Goal: Task Accomplishment & Management: Use online tool/utility

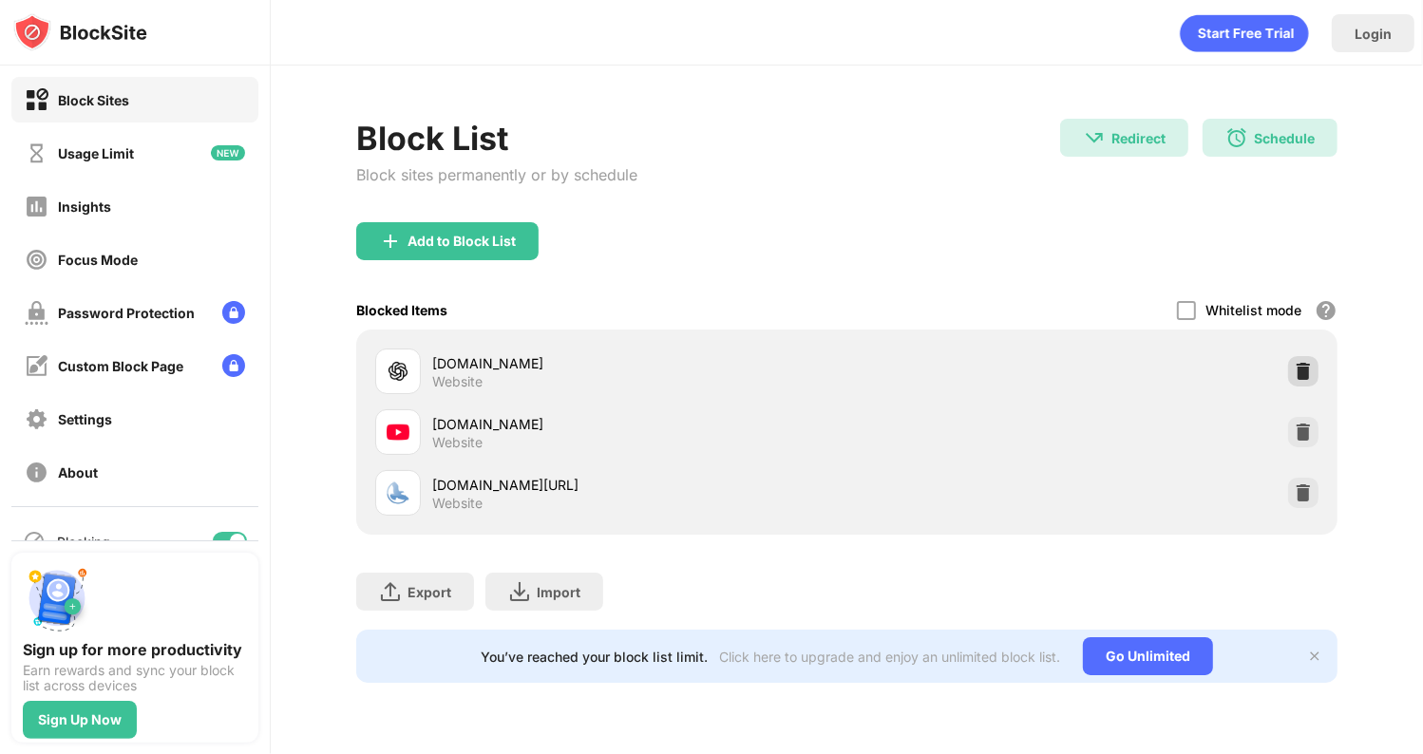
click at [1298, 374] on img at bounding box center [1303, 371] width 19 height 19
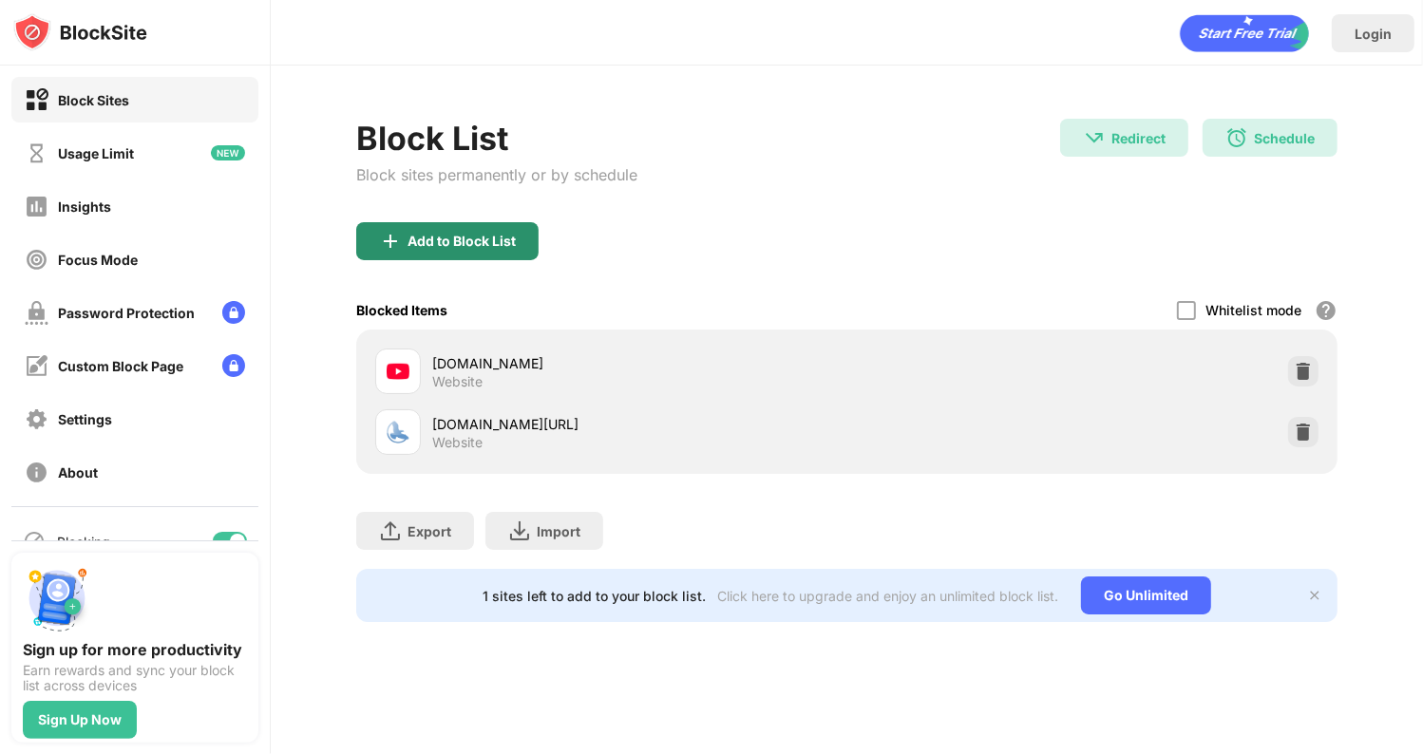
click at [482, 236] on div "Add to Block List" at bounding box center [461, 241] width 108 height 15
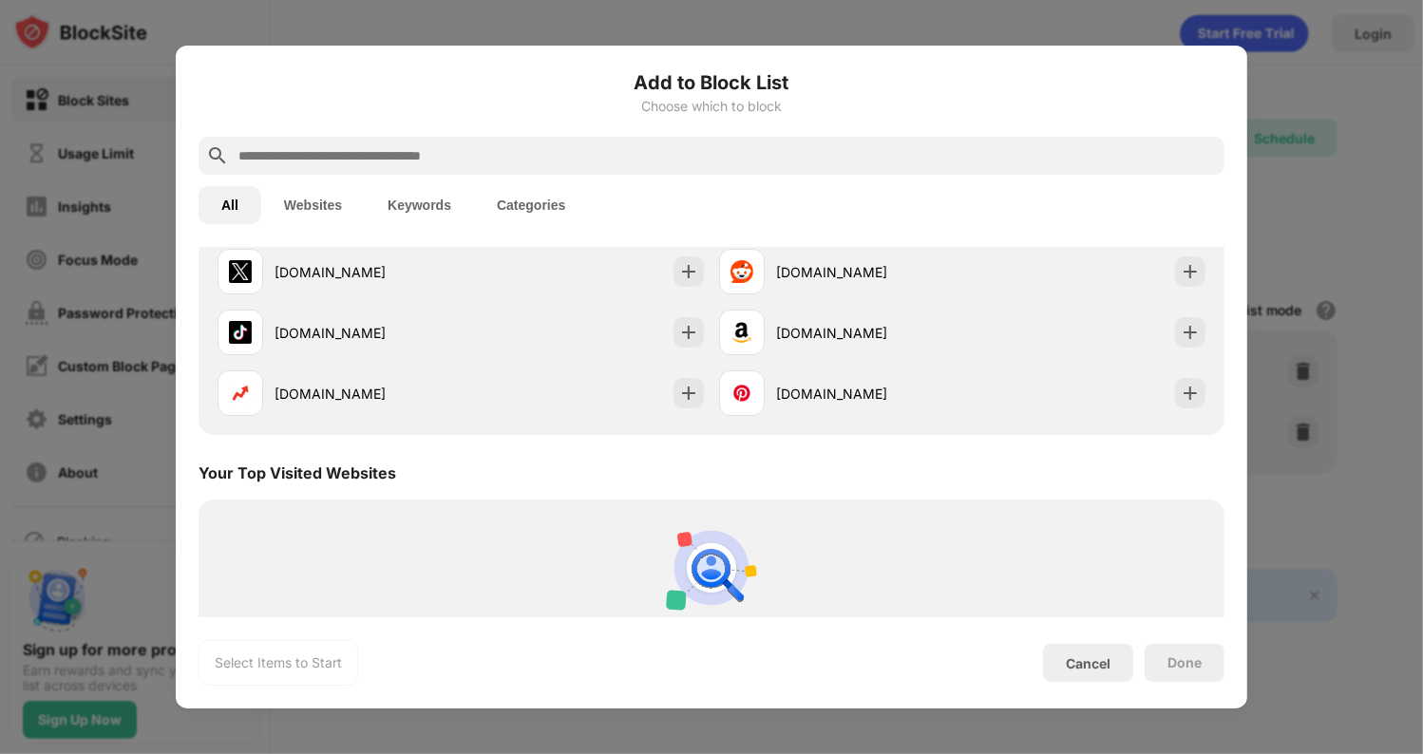
scroll to position [665, 0]
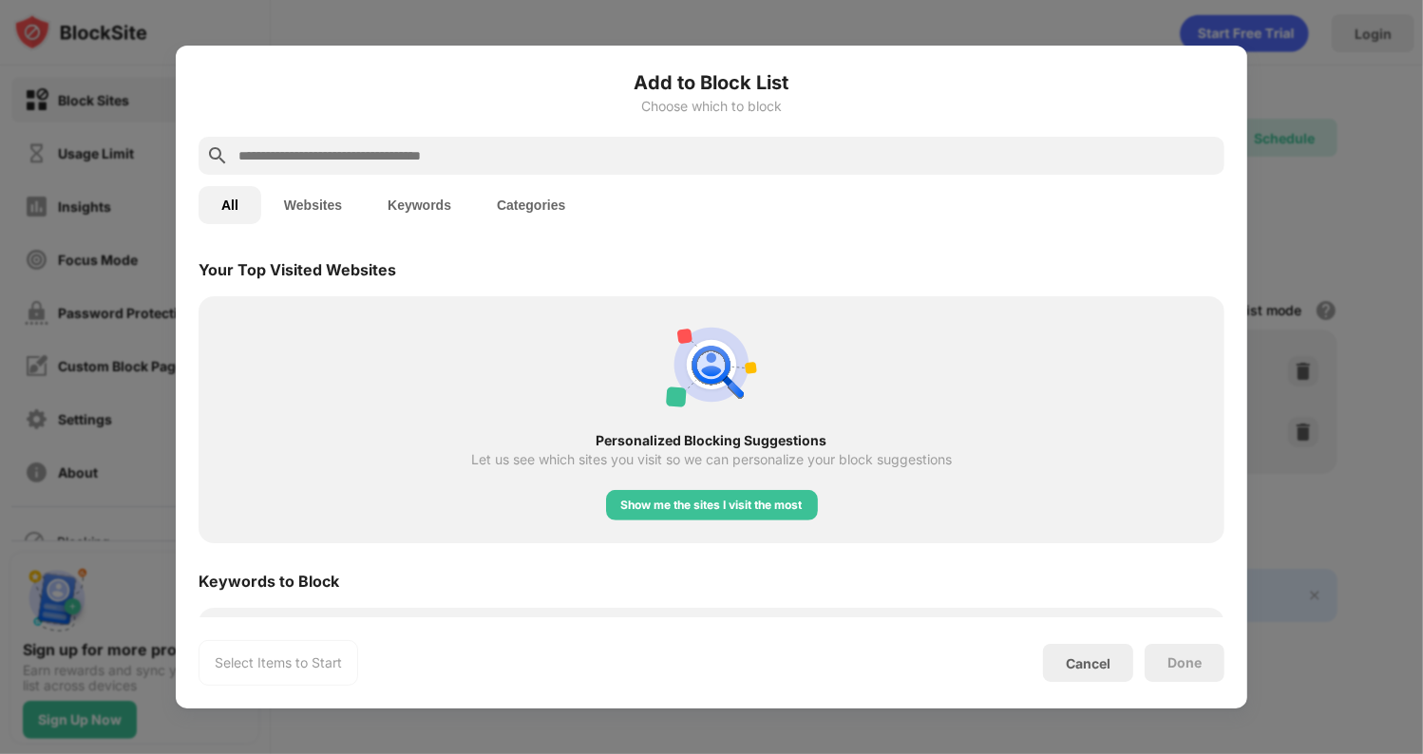
click at [368, 163] on div at bounding box center [711, 156] width 1026 height 38
click at [351, 147] on input "text" at bounding box center [726, 155] width 980 height 23
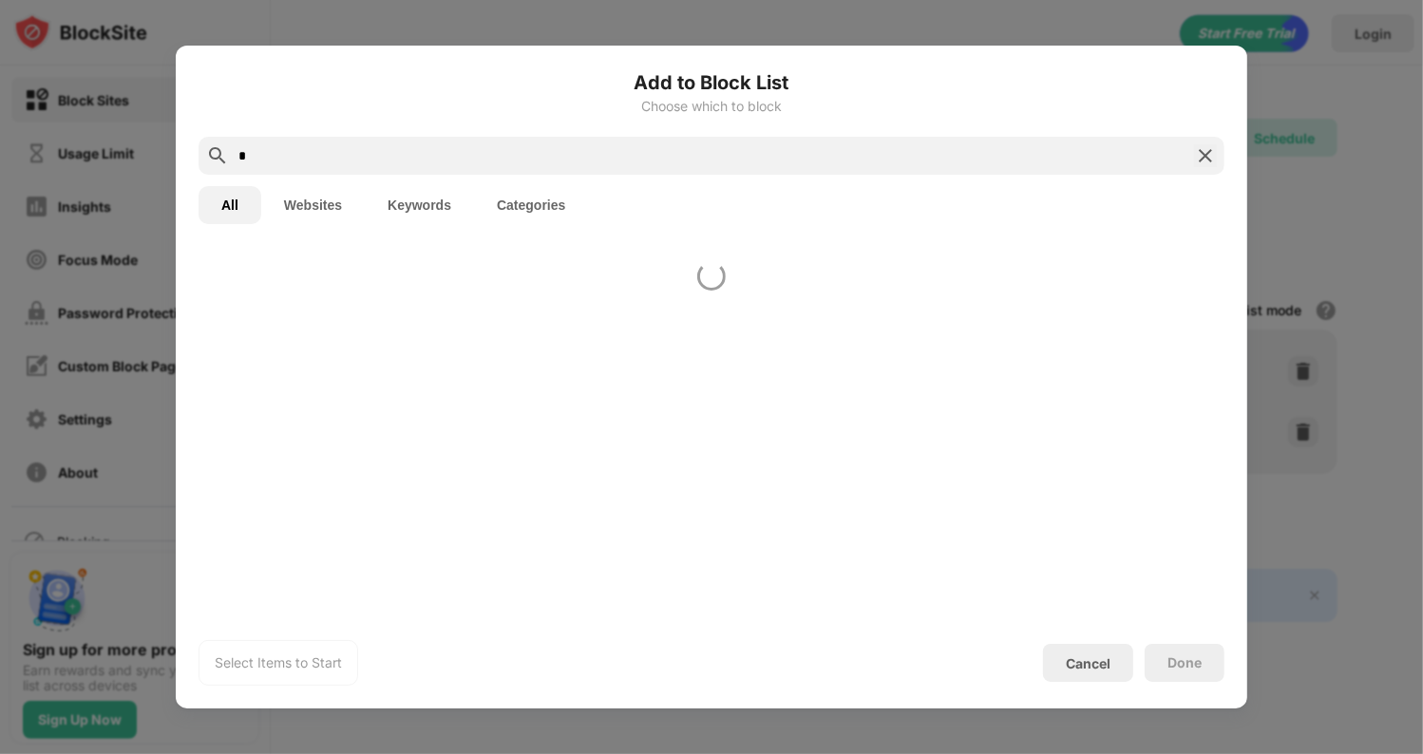
scroll to position [0, 0]
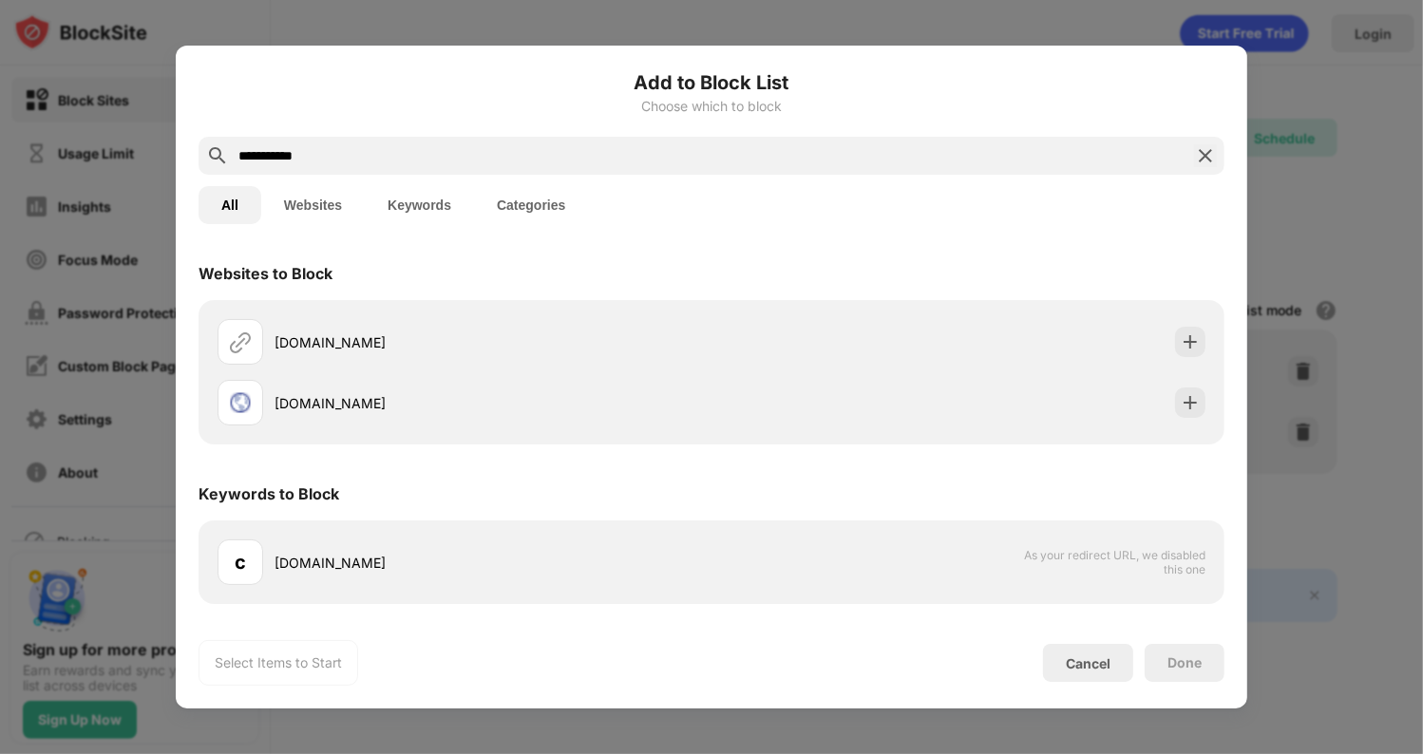
type input "**********"
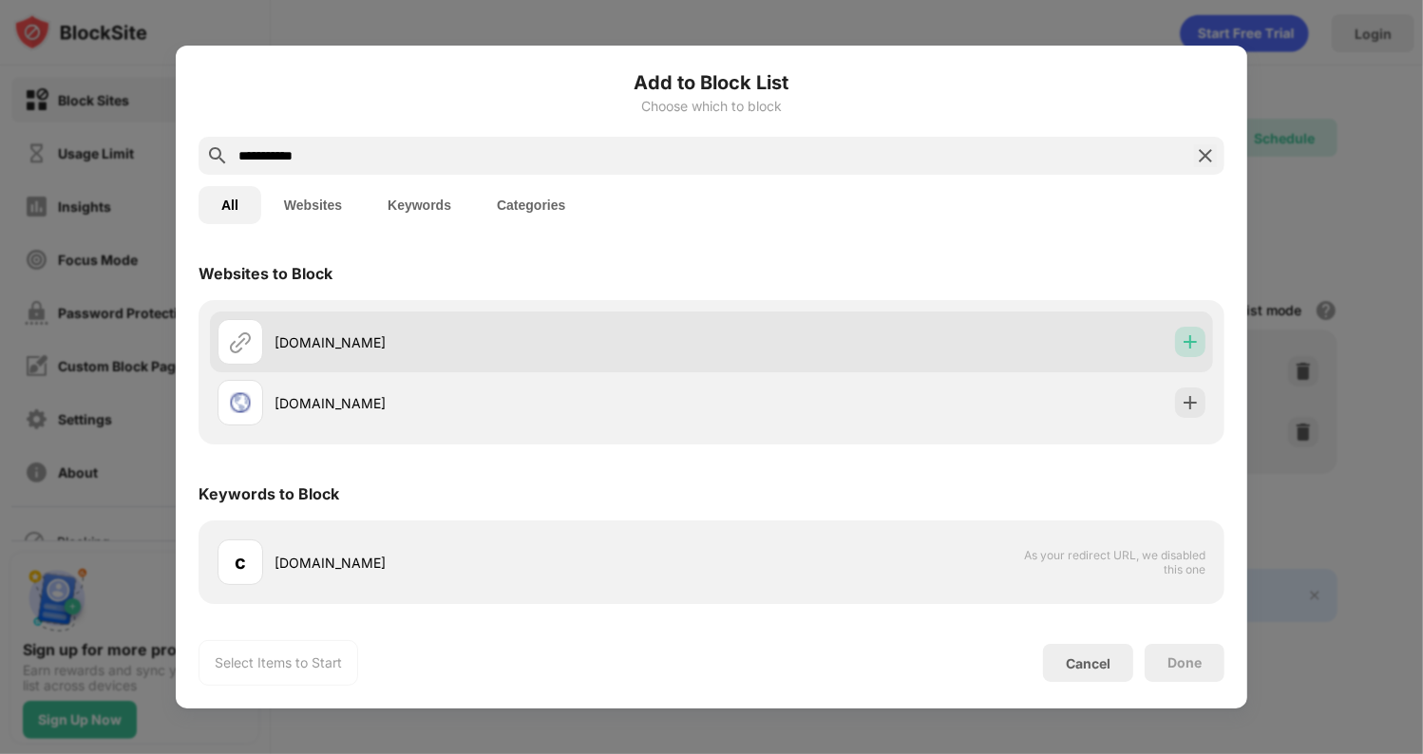
click at [1189, 345] on img at bounding box center [1190, 341] width 19 height 19
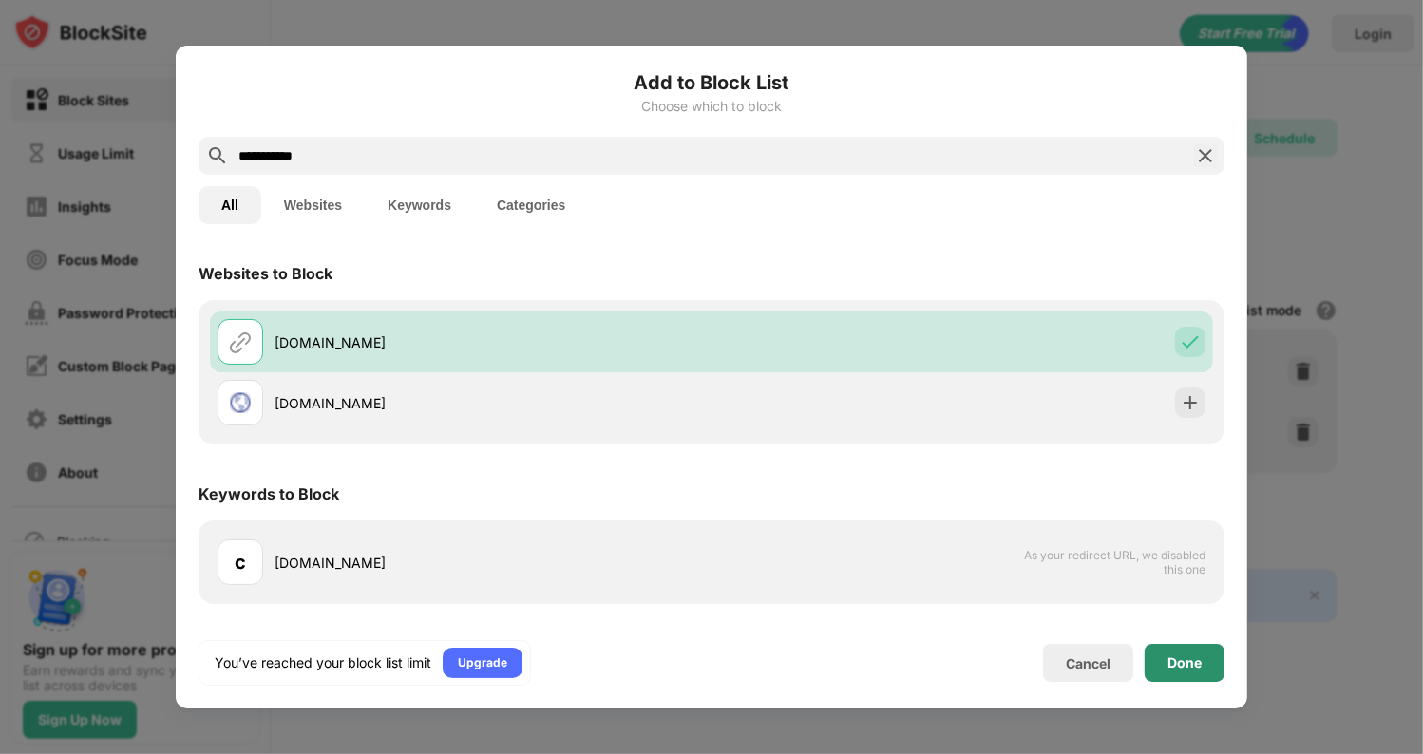
click at [1187, 645] on div "Done" at bounding box center [1184, 663] width 80 height 38
